Goal: Use online tool/utility: Utilize a website feature to perform a specific function

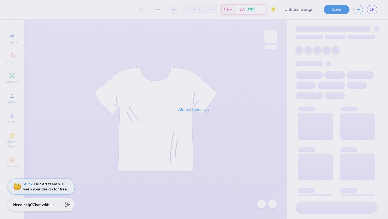
type input "bid day 1"
type input "105"
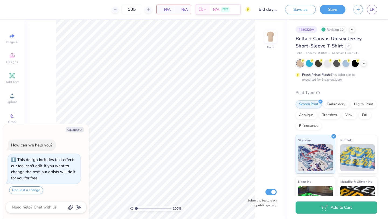
click at [78, 125] on div "Collapse How can we help you? This design includes text effects our tool can't …" at bounding box center [46, 171] width 86 height 95
click at [80, 132] on div "Collapse How can we help you? This design includes text effects our tool can't …" at bounding box center [46, 171] width 86 height 95
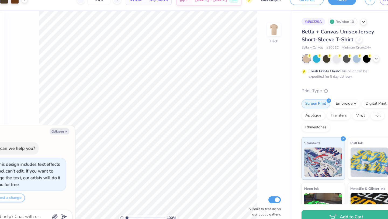
type textarea "x"
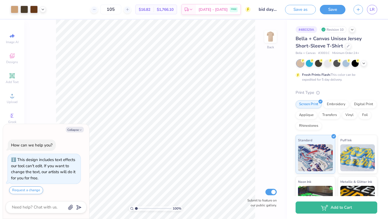
type input "1.11"
type textarea "x"
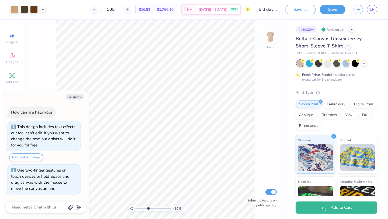
drag, startPoint x: 136, startPoint y: 208, endPoint x: 148, endPoint y: 208, distance: 12.4
click at [148, 208] on input "range" at bounding box center [153, 208] width 36 height 5
drag, startPoint x: 148, startPoint y: 206, endPoint x: 137, endPoint y: 206, distance: 10.8
click at [137, 206] on div "140 %" at bounding box center [156, 208] width 54 height 5
drag, startPoint x: 137, startPoint y: 209, endPoint x: 146, endPoint y: 209, distance: 8.4
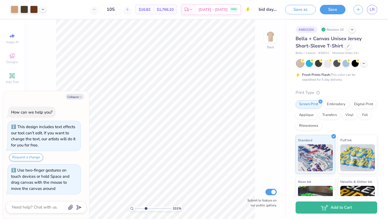
type input "3.61"
click at [146, 209] on input "range" at bounding box center [153, 208] width 36 height 5
click at [75, 98] on button "Collapse" at bounding box center [75, 97] width 18 height 6
type textarea "x"
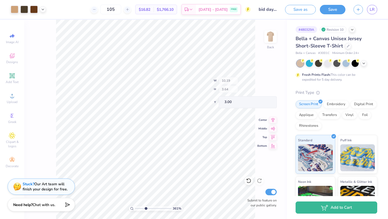
type input "0.47"
type input "0.19"
type input "4.80"
type input "10.11"
type input "3.60"
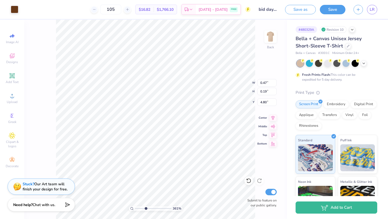
type input "3.00"
